Goal: Task Accomplishment & Management: Manage account settings

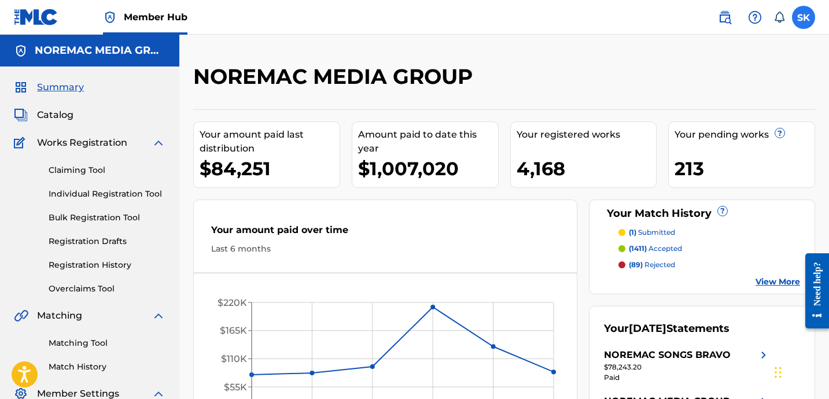
click at [809, 24] on label at bounding box center [803, 17] width 23 height 23
click at [803, 17] on input "SK [PERSON_NAME] [EMAIL_ADDRESS][DOMAIN_NAME] Notification Preferences Profile …" at bounding box center [803, 17] width 0 height 0
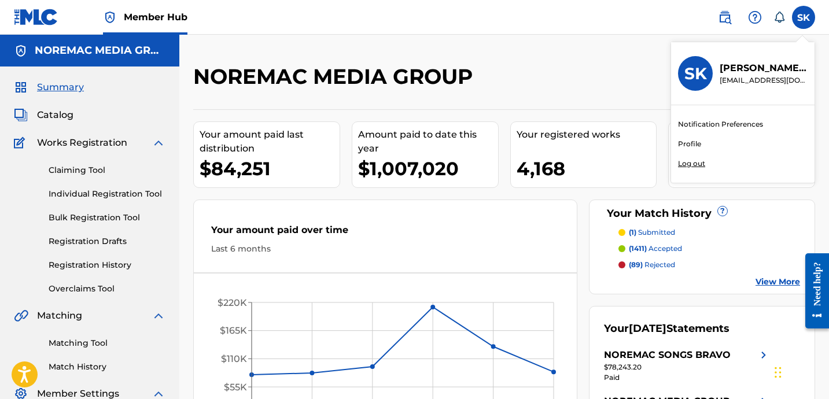
click at [699, 168] on p "Log out" at bounding box center [691, 163] width 27 height 10
click at [803, 17] on input "SK [PERSON_NAME] [EMAIL_ADDRESS][DOMAIN_NAME] Notification Preferences Profile …" at bounding box center [803, 17] width 0 height 0
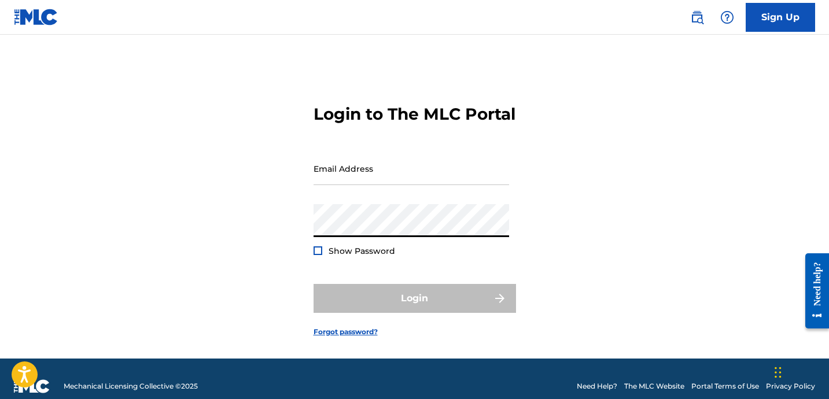
type input "[EMAIL_ADDRESS][DOMAIN_NAME]"
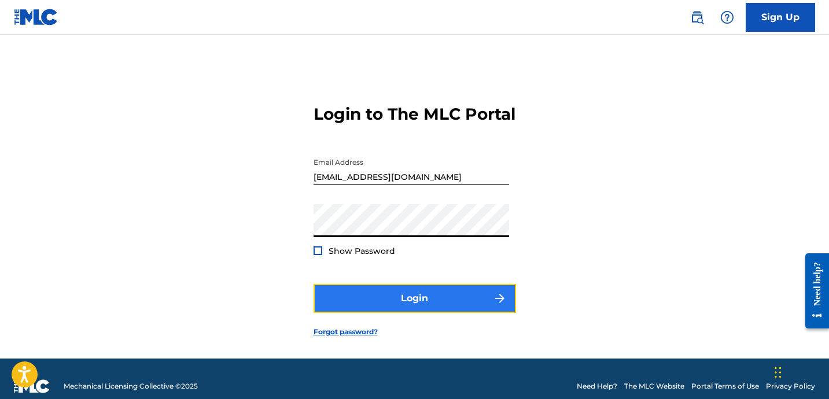
click at [401, 313] on button "Login" at bounding box center [414, 298] width 202 height 29
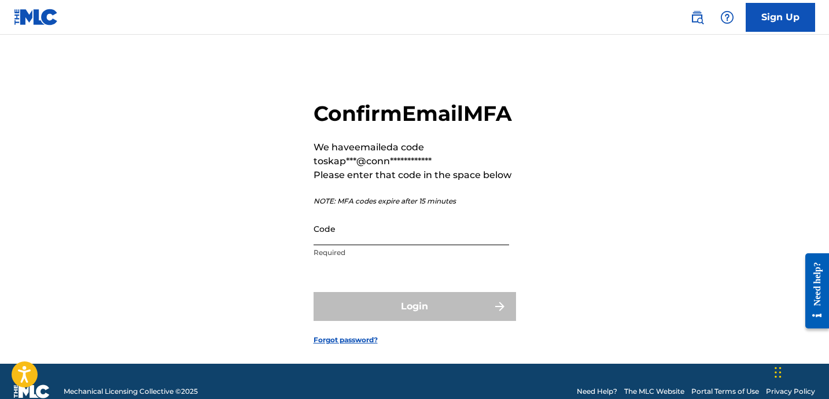
click at [388, 245] on input "Code" at bounding box center [410, 228] width 195 height 33
paste input "704615"
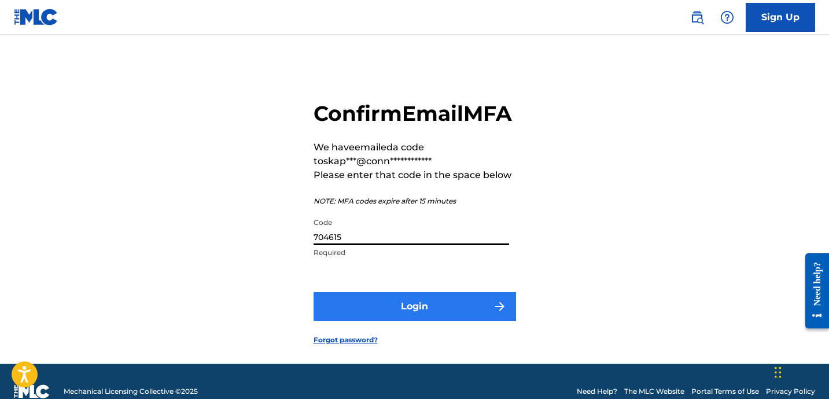
type input "704615"
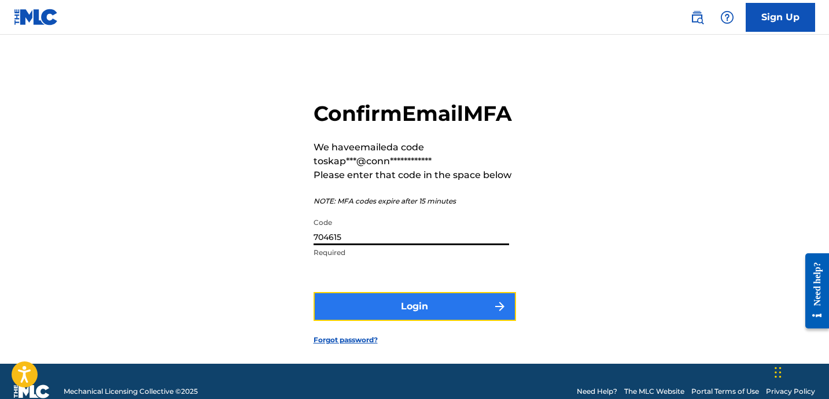
click at [409, 321] on button "Login" at bounding box center [414, 306] width 202 height 29
